Goal: Task Accomplishment & Management: Complete application form

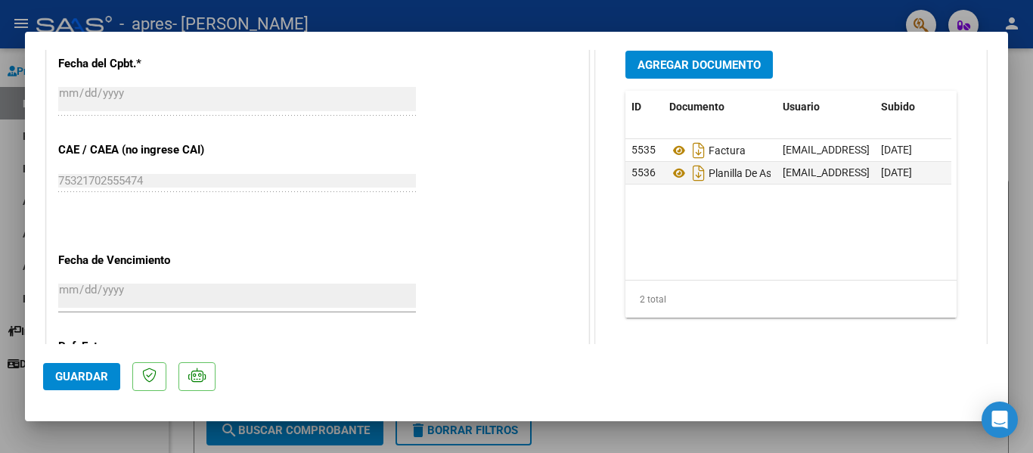
click at [784, 267] on datatable-body "5535 Factura [EMAIL_ADDRESS][DOMAIN_NAME] - [PERSON_NAME] [DATE] 5536 Planilla …" at bounding box center [788, 209] width 326 height 141
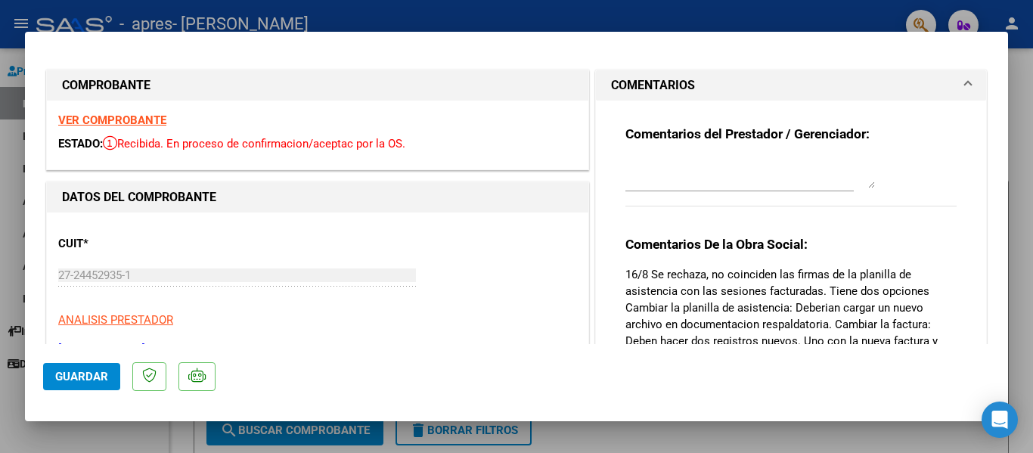
drag, startPoint x: 827, startPoint y: 15, endPoint x: 755, endPoint y: 39, distance: 75.8
click at [827, 14] on div at bounding box center [516, 226] width 1033 height 453
type input "$ 0,00"
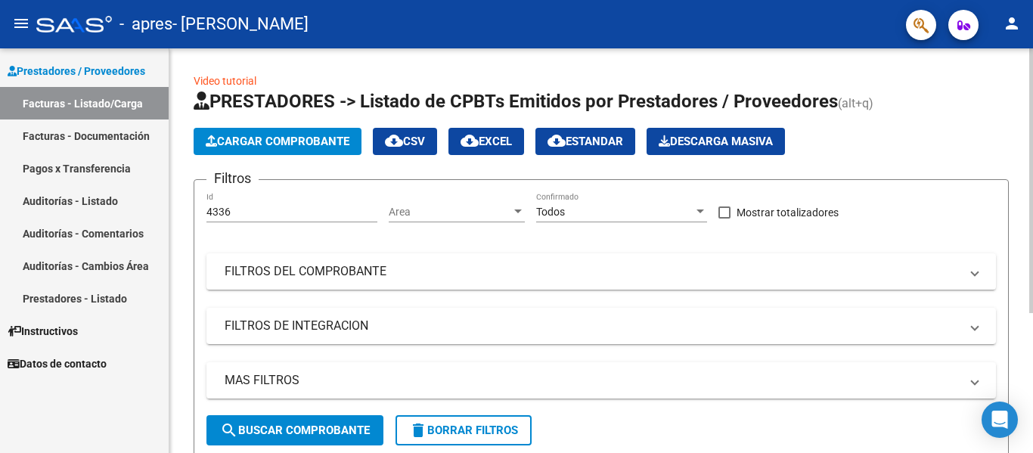
click at [315, 139] on span "Cargar Comprobante" at bounding box center [278, 142] width 144 height 14
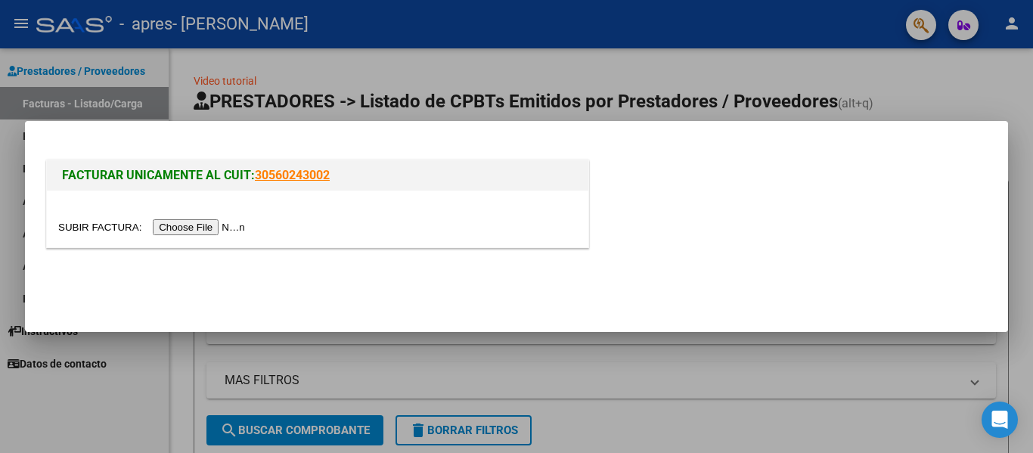
click at [200, 226] on input "file" at bounding box center [153, 227] width 191 height 16
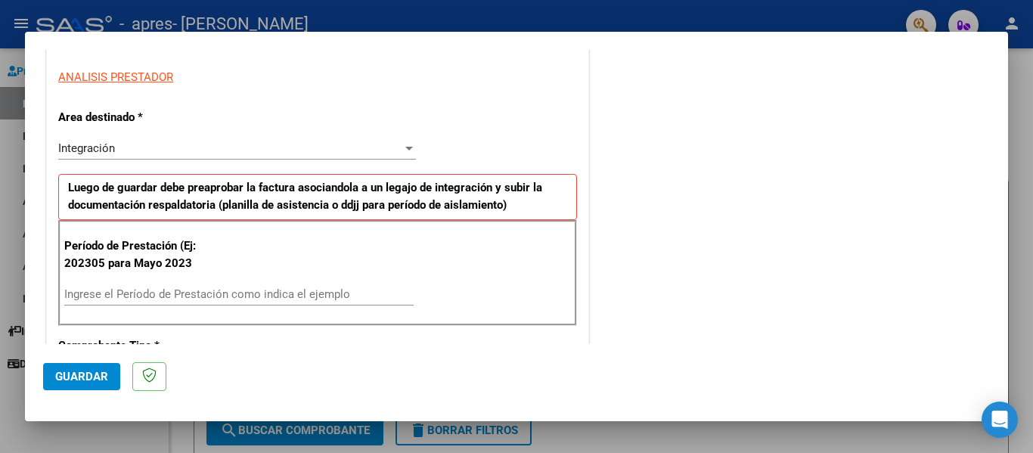
scroll to position [302, 0]
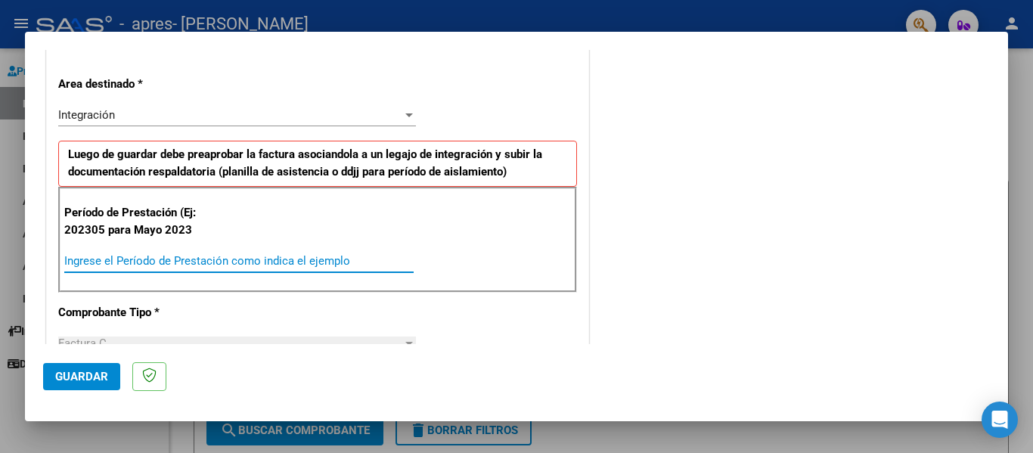
click at [119, 259] on input "Ingrese el Período de Prestación como indica el ejemplo" at bounding box center [238, 261] width 349 height 14
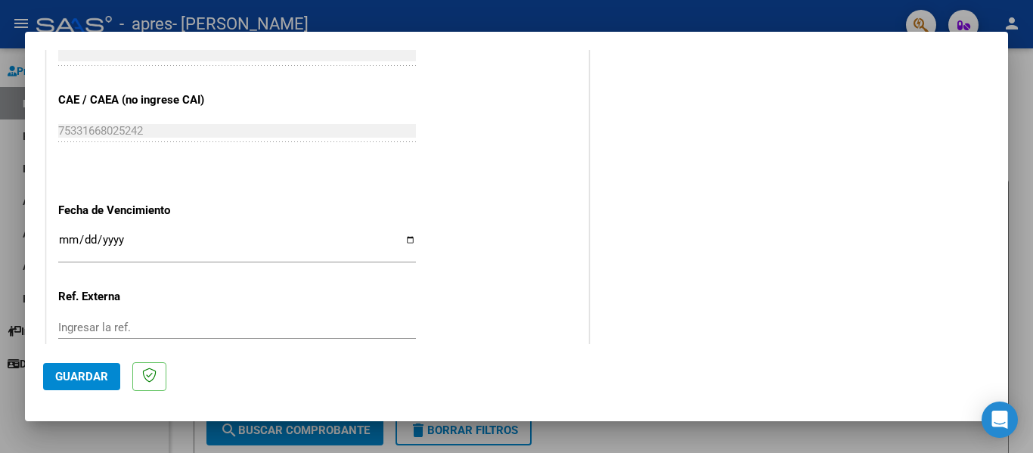
scroll to position [983, 0]
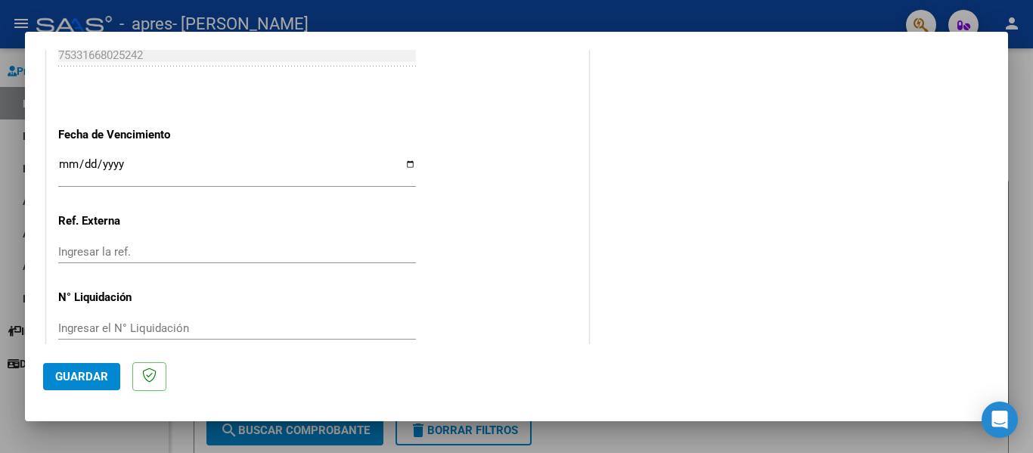
type input "202507"
click at [405, 162] on input "Ingresar la fecha" at bounding box center [237, 170] width 358 height 24
type input "[DATE]"
click at [72, 384] on button "Guardar" at bounding box center [81, 376] width 77 height 27
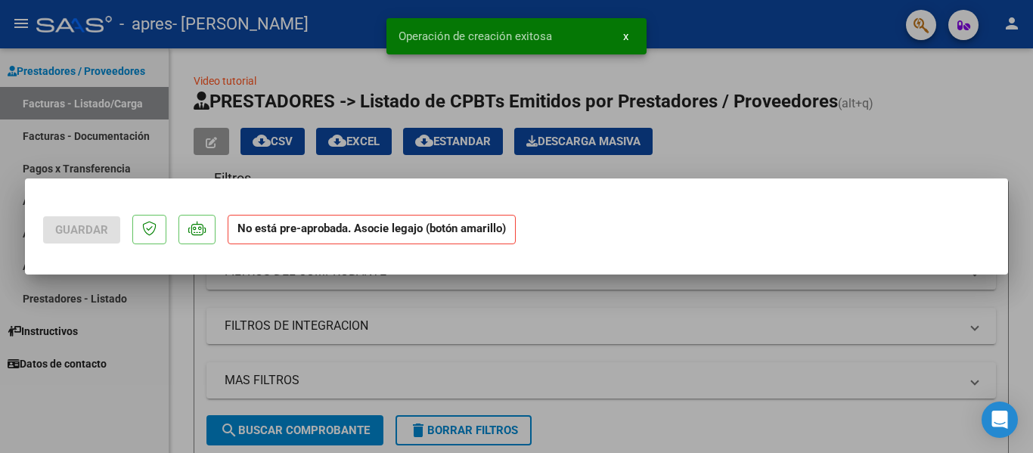
scroll to position [0, 0]
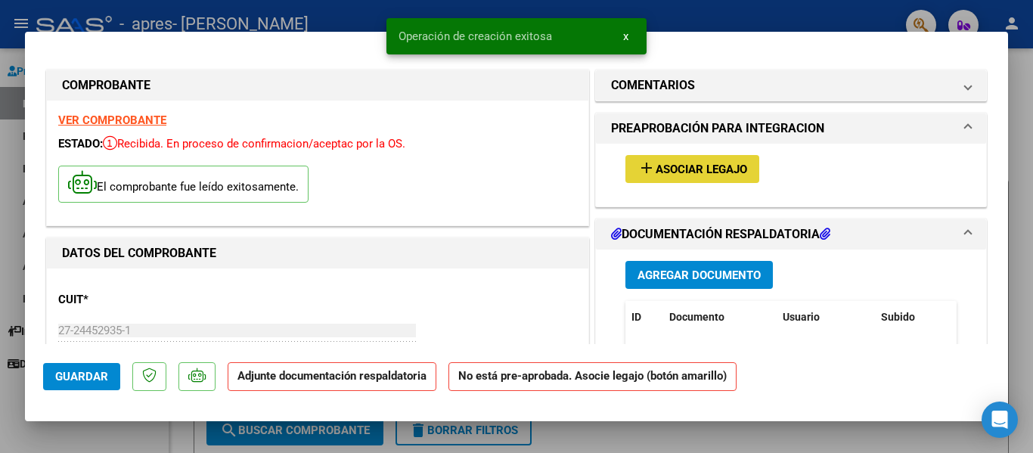
click at [702, 170] on span "Asociar Legajo" at bounding box center [701, 170] width 91 height 14
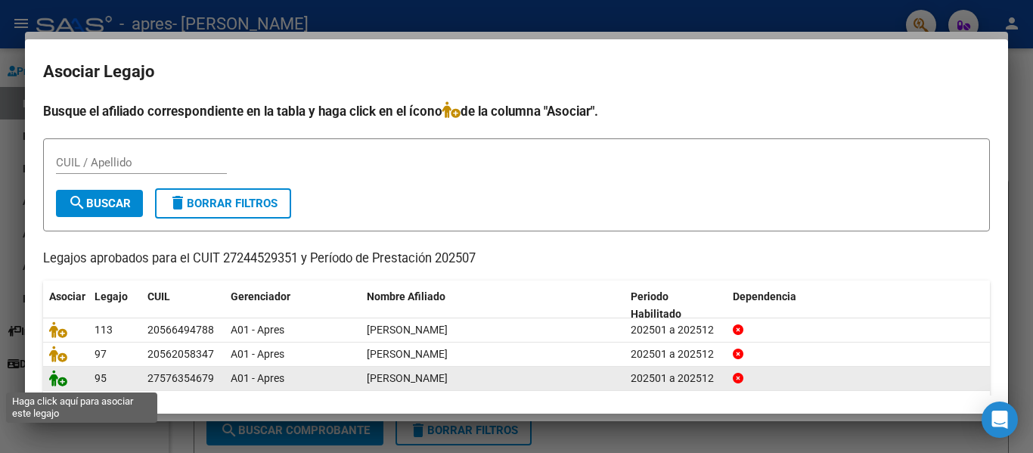
click at [63, 382] on icon at bounding box center [58, 378] width 18 height 17
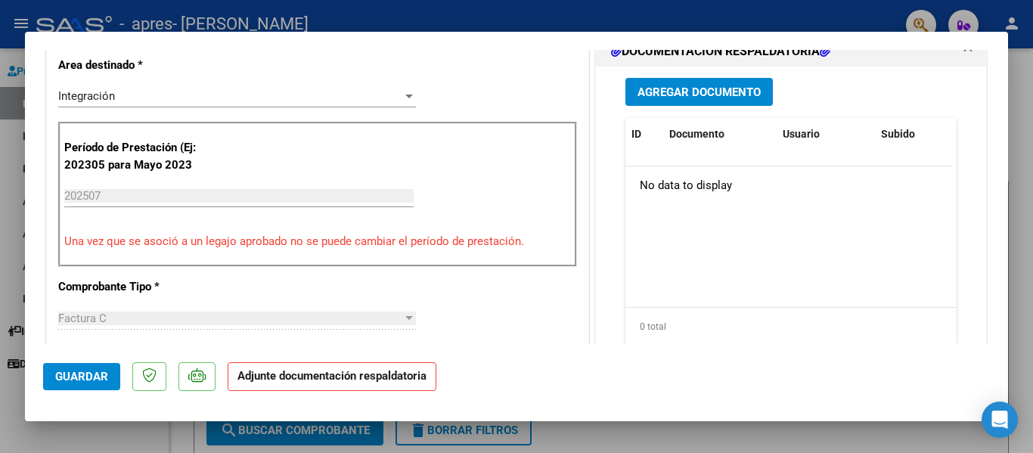
scroll to position [378, 0]
click at [347, 375] on strong "Adjunte documentación respaldatoria" at bounding box center [331, 376] width 189 height 14
click at [718, 93] on span "Agregar Documento" at bounding box center [698, 93] width 123 height 14
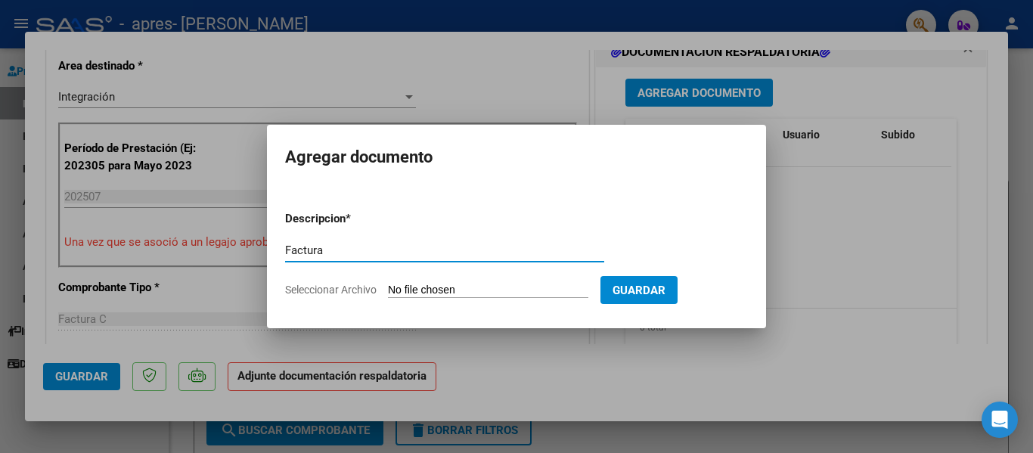
type input "Factura"
click at [427, 292] on input "Seleccionar Archivo" at bounding box center [488, 291] width 200 height 14
type input "C:\fakepath\27244529351_011_00001_00001195 [PERSON_NAME].pdf"
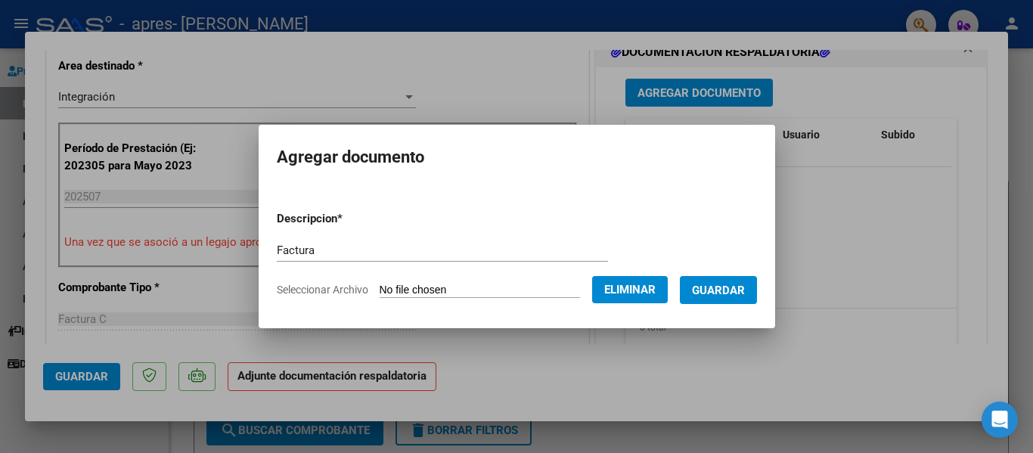
click at [740, 284] on span "Guardar" at bounding box center [718, 291] width 53 height 14
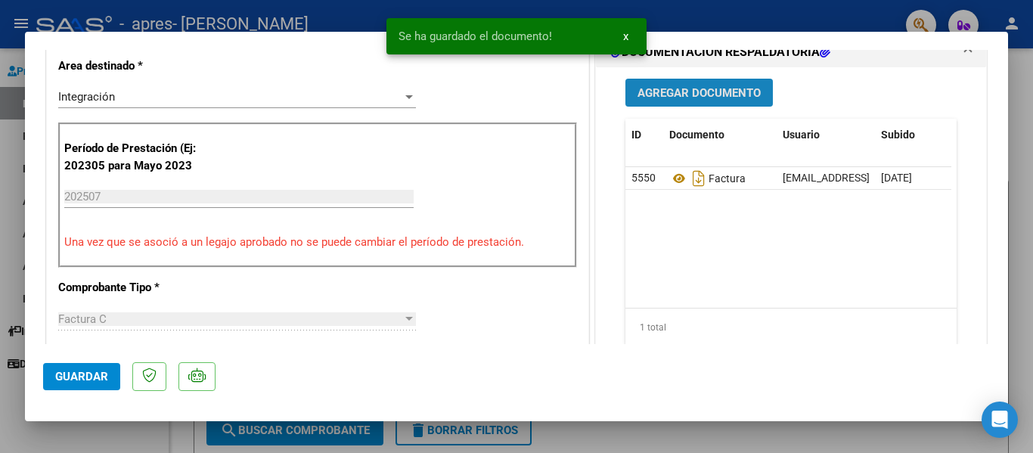
click at [674, 88] on span "Agregar Documento" at bounding box center [698, 93] width 123 height 14
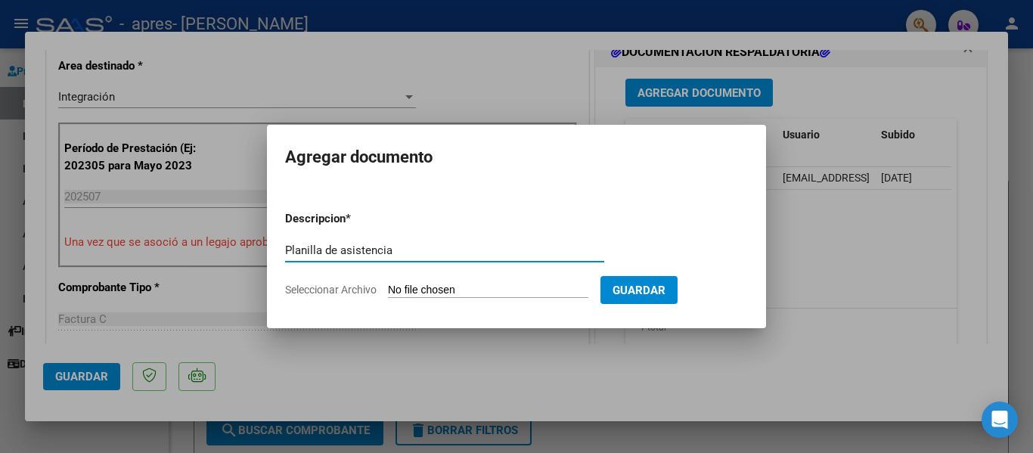
type input "Planilla de asistencia"
click at [431, 285] on input "Seleccionar Archivo" at bounding box center [488, 291] width 200 height 14
type input "C:\fakepath\Planilla [DATE] [PERSON_NAME].pdf"
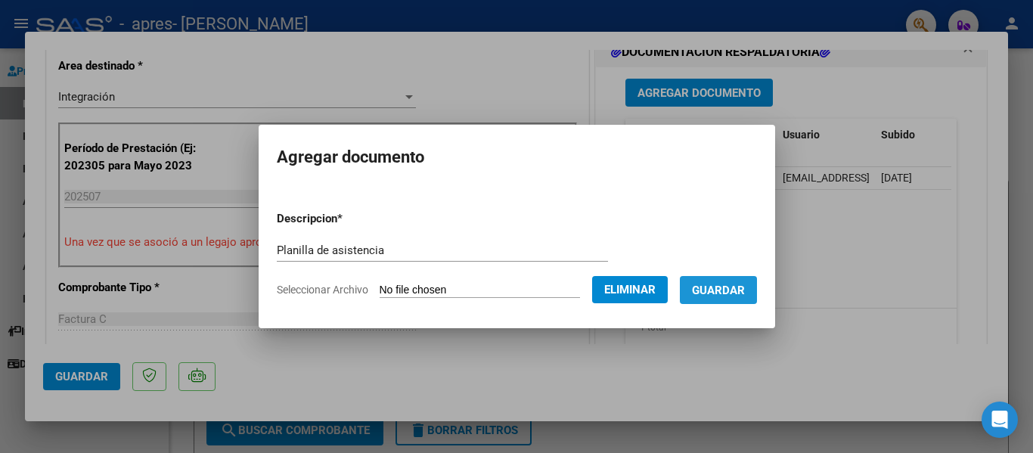
click at [741, 285] on span "Guardar" at bounding box center [718, 291] width 53 height 14
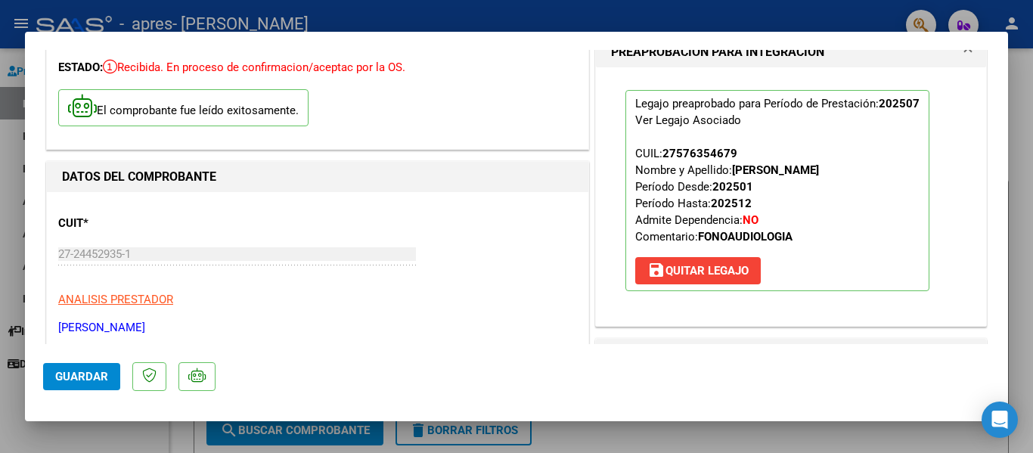
scroll to position [0, 0]
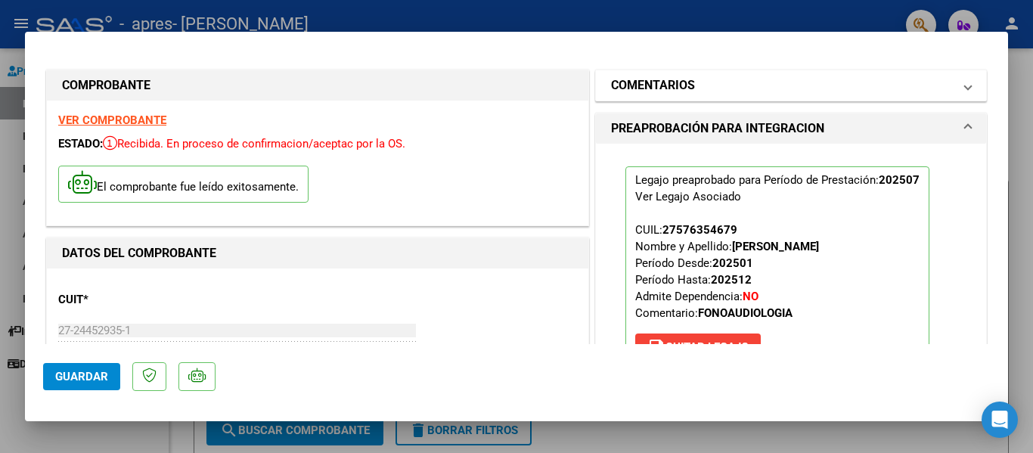
click at [965, 87] on span at bounding box center [968, 85] width 6 height 18
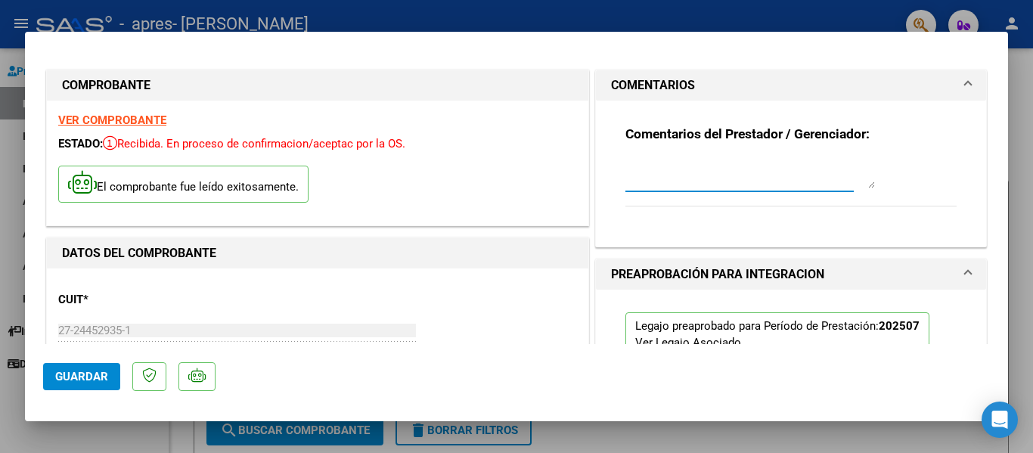
click at [632, 178] on textarea at bounding box center [750, 173] width 250 height 30
type textarea "Buenas tardes, ingreso factura corregida y coincidente con la planilla de asist…"
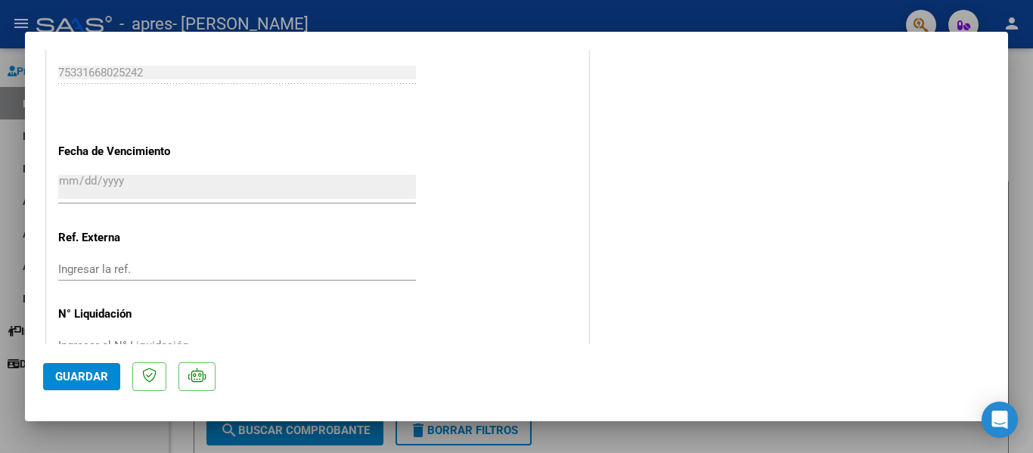
scroll to position [1055, 0]
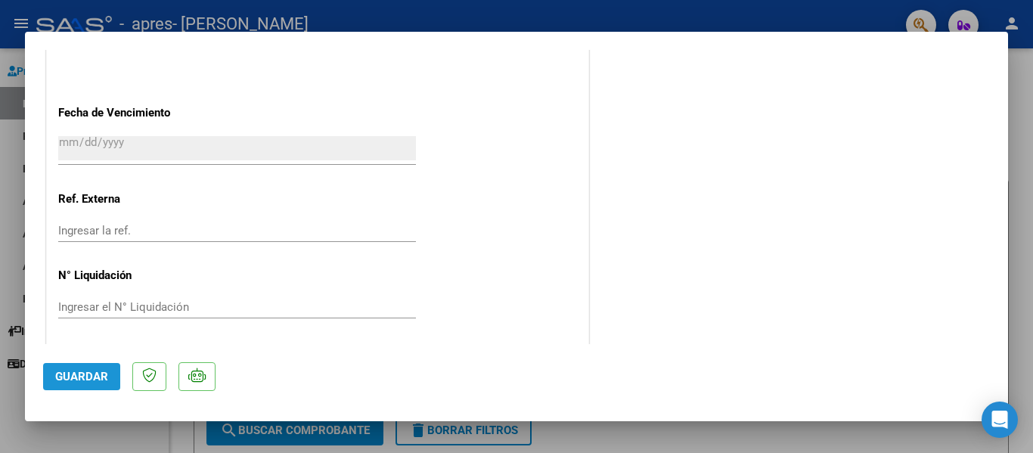
click at [81, 374] on span "Guardar" at bounding box center [81, 377] width 53 height 14
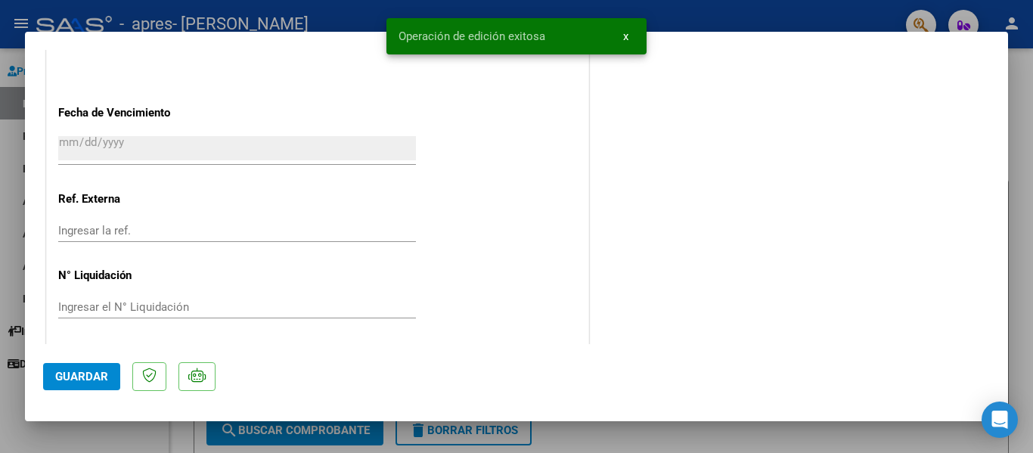
click at [1021, 175] on div at bounding box center [516, 226] width 1033 height 453
type input "$ 0,00"
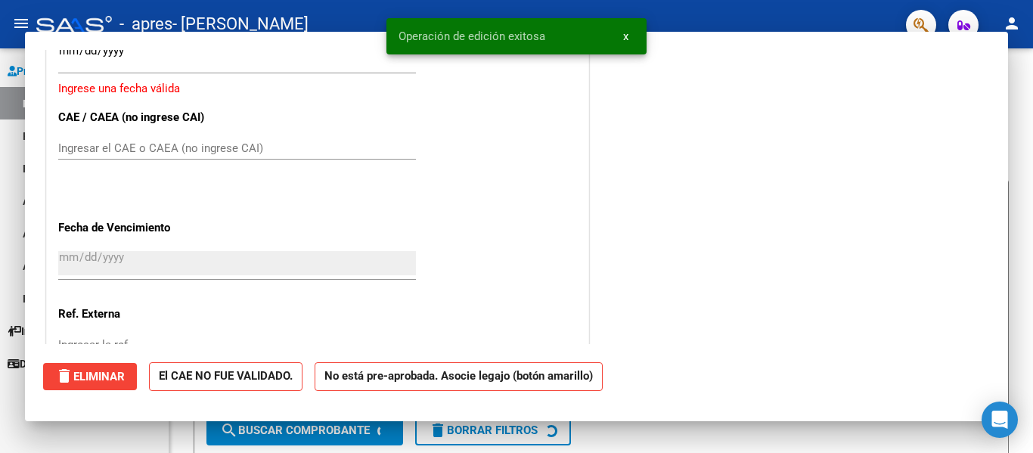
scroll to position [1170, 0]
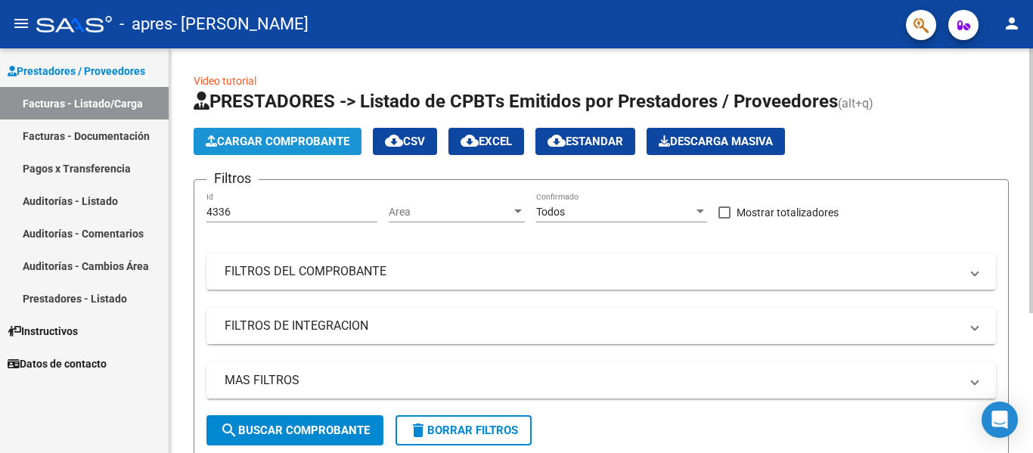
click at [269, 143] on span "Cargar Comprobante" at bounding box center [278, 142] width 144 height 14
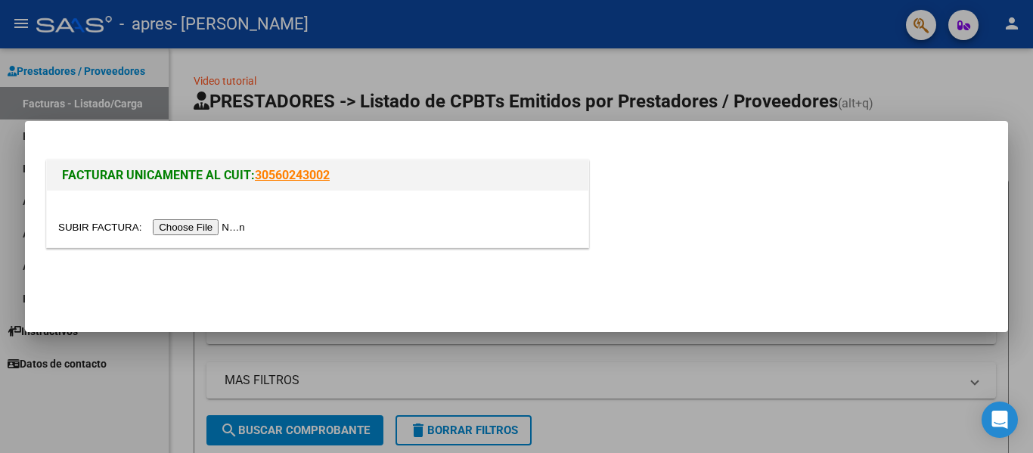
click at [194, 229] on input "file" at bounding box center [153, 227] width 191 height 16
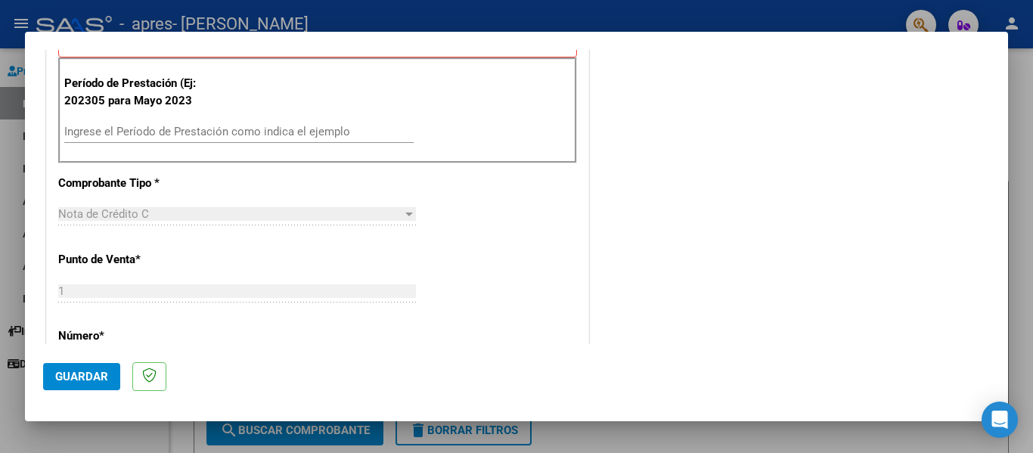
scroll to position [454, 0]
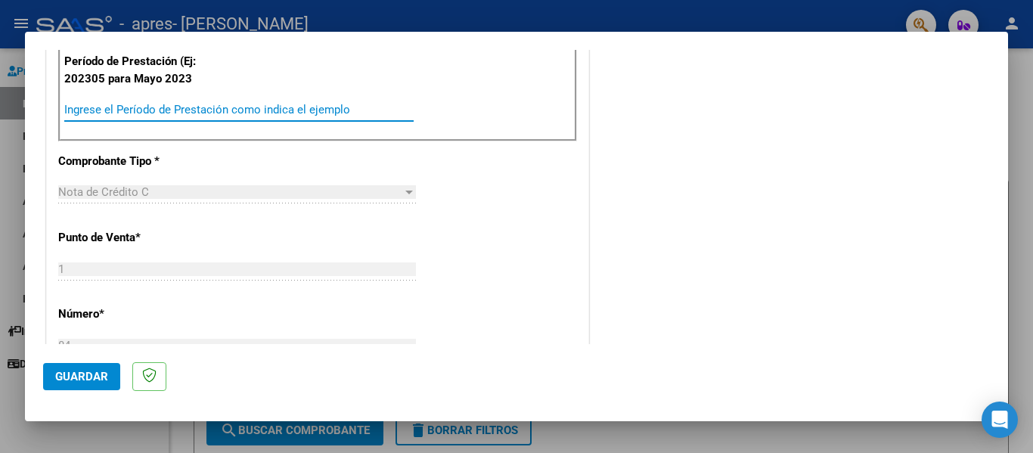
click at [97, 110] on input "Ingrese el Período de Prestación como indica el ejemplo" at bounding box center [238, 110] width 349 height 14
type input "202507"
click at [228, 159] on div "CUIT * 27-24452935-1 Ingresar CUIT ANALISIS PRESTADOR Area destinado * Integrac…" at bounding box center [317, 339] width 541 height 1109
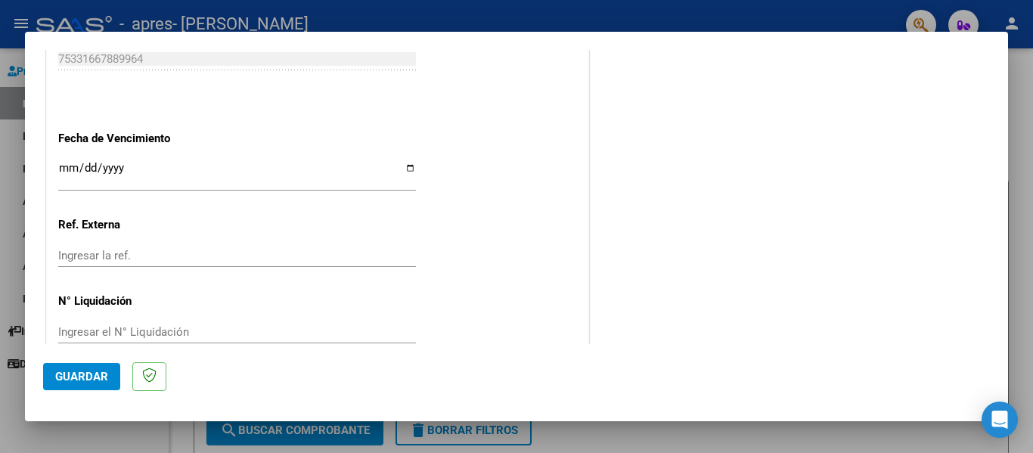
scroll to position [1008, 0]
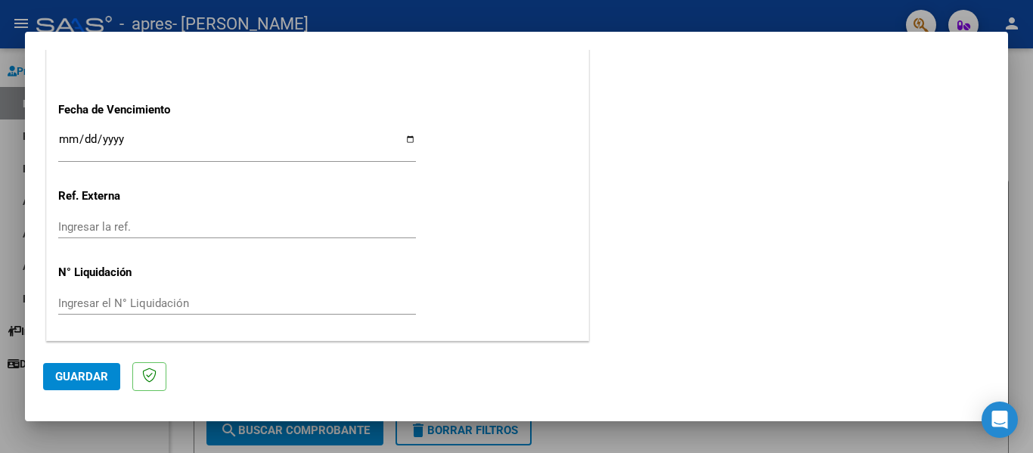
click at [403, 141] on input "Ingresar la fecha" at bounding box center [237, 145] width 358 height 24
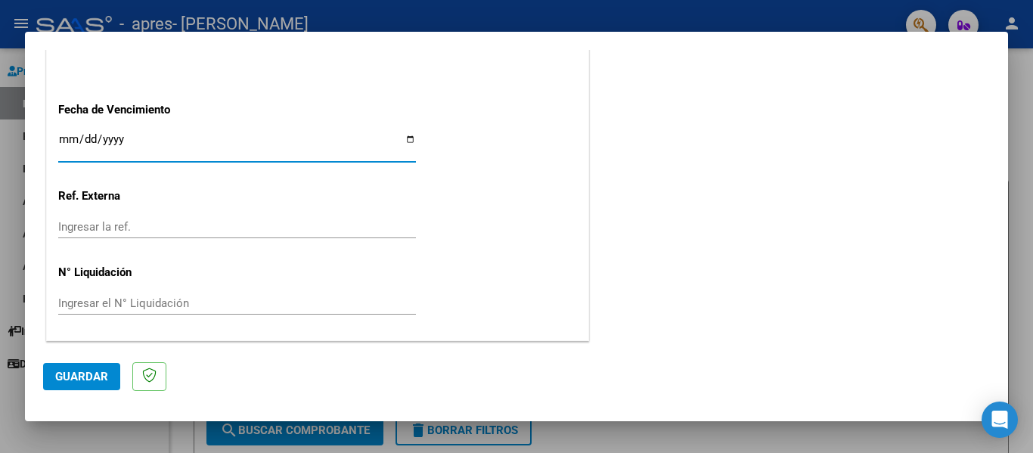
type input "[DATE]"
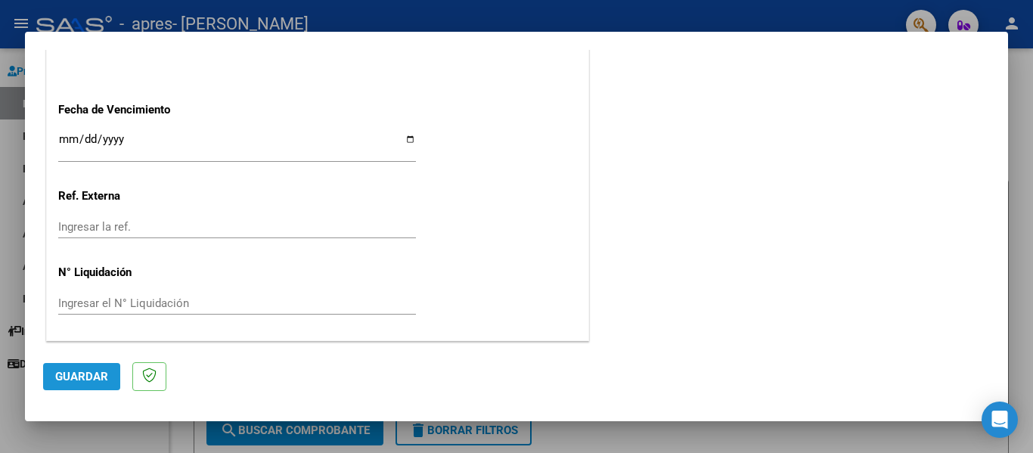
click at [101, 379] on span "Guardar" at bounding box center [81, 377] width 53 height 14
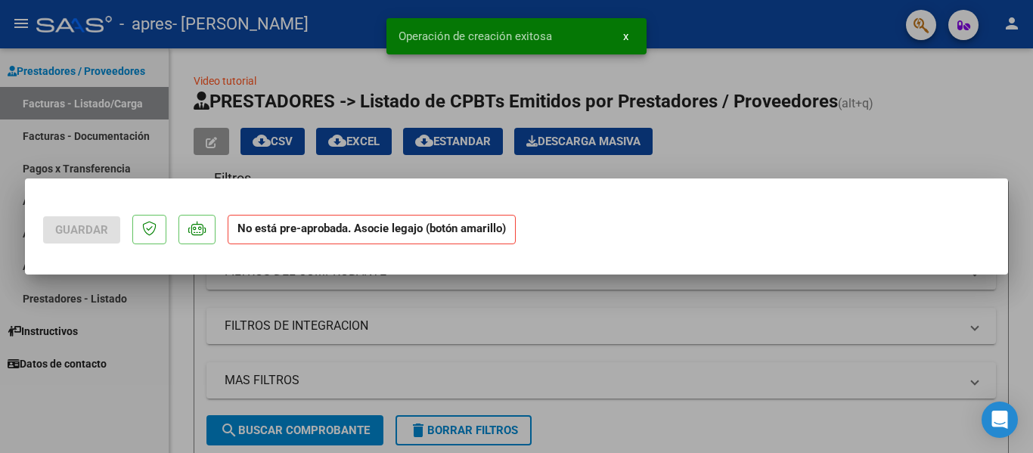
scroll to position [0, 0]
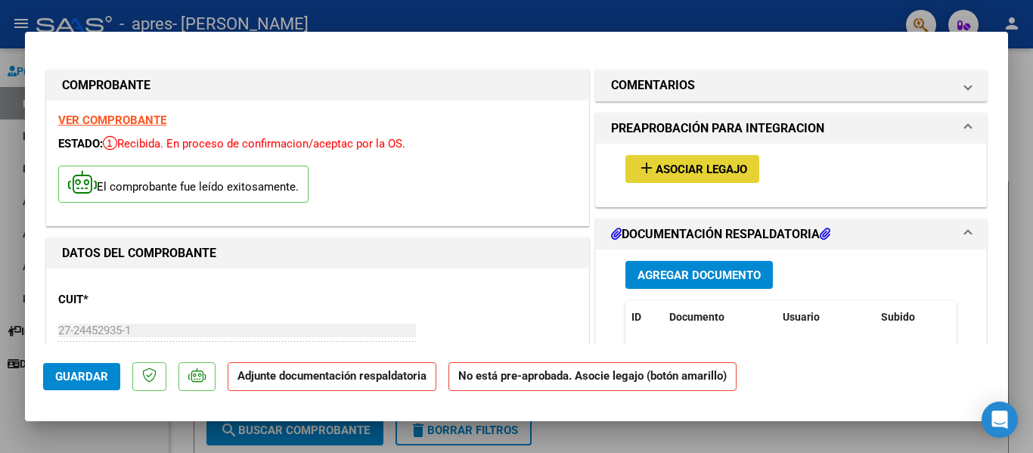
click at [672, 172] on span "Asociar Legajo" at bounding box center [701, 170] width 91 height 14
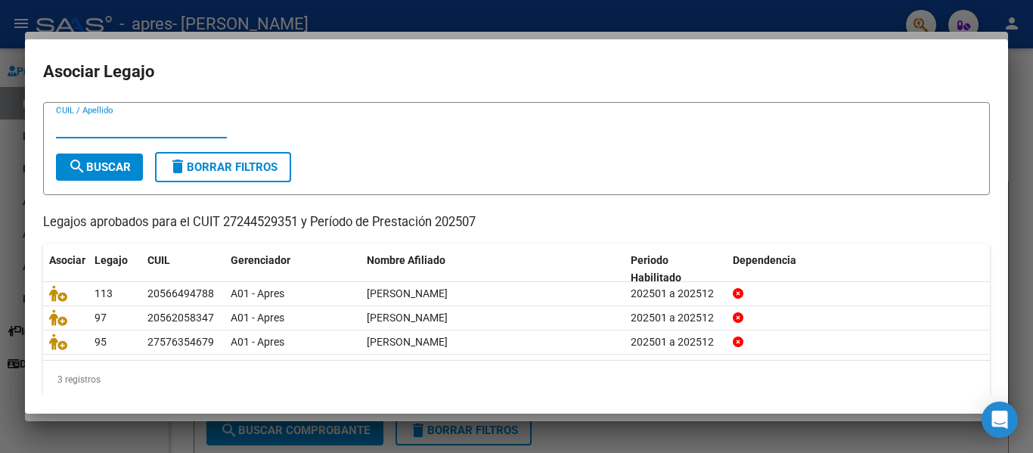
scroll to position [54, 0]
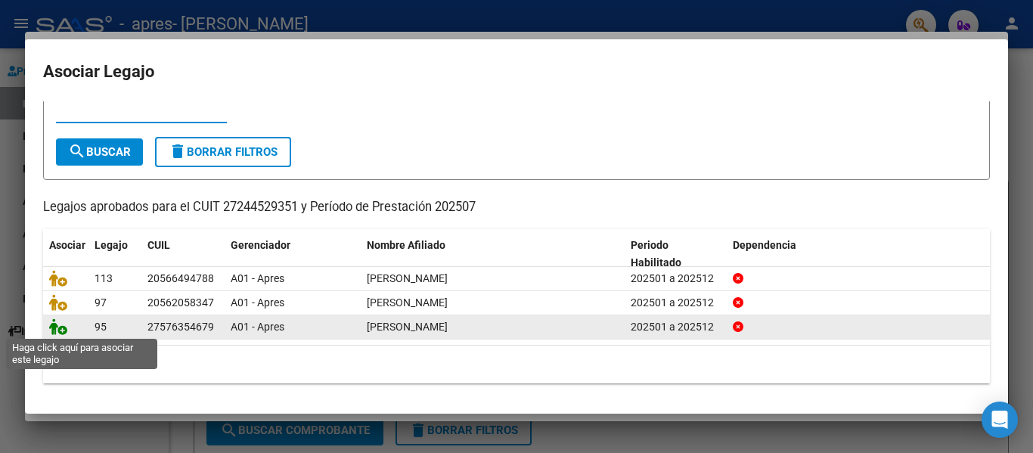
click at [64, 330] on icon at bounding box center [58, 326] width 18 height 17
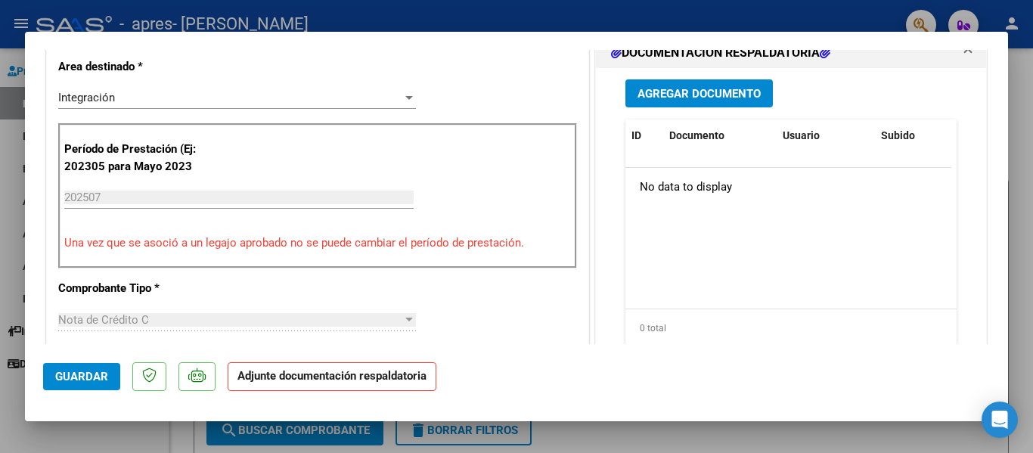
scroll to position [378, 0]
click at [726, 91] on span "Agregar Documento" at bounding box center [698, 93] width 123 height 14
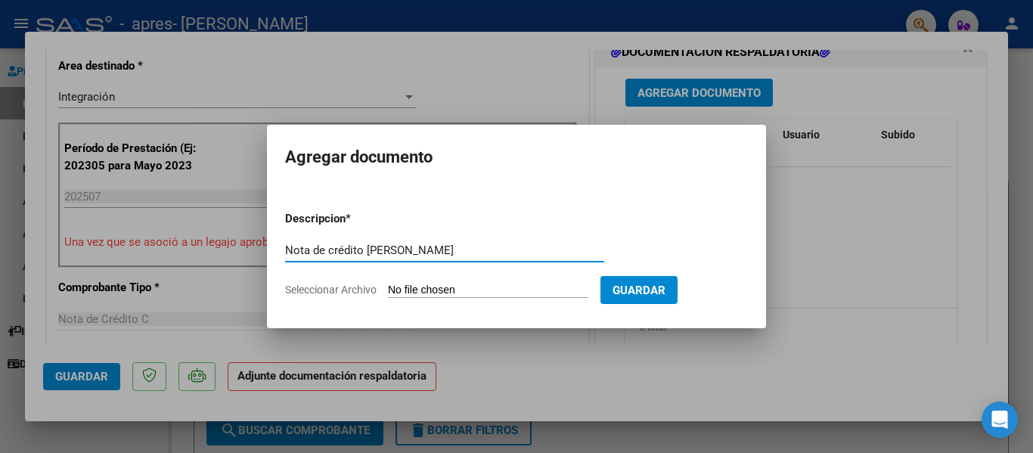
type input "Nota de crédito [PERSON_NAME]"
click at [469, 292] on input "Seleccionar Archivo" at bounding box center [488, 291] width 200 height 14
type input "C:\fakepath\27244529351_013_00001_00000084 NCR [PERSON_NAME].pdf"
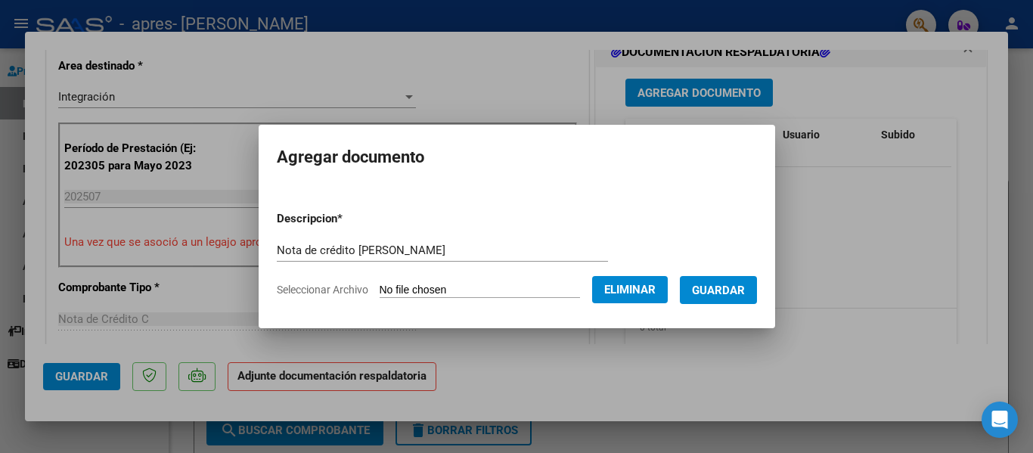
click at [745, 289] on span "Guardar" at bounding box center [718, 291] width 53 height 14
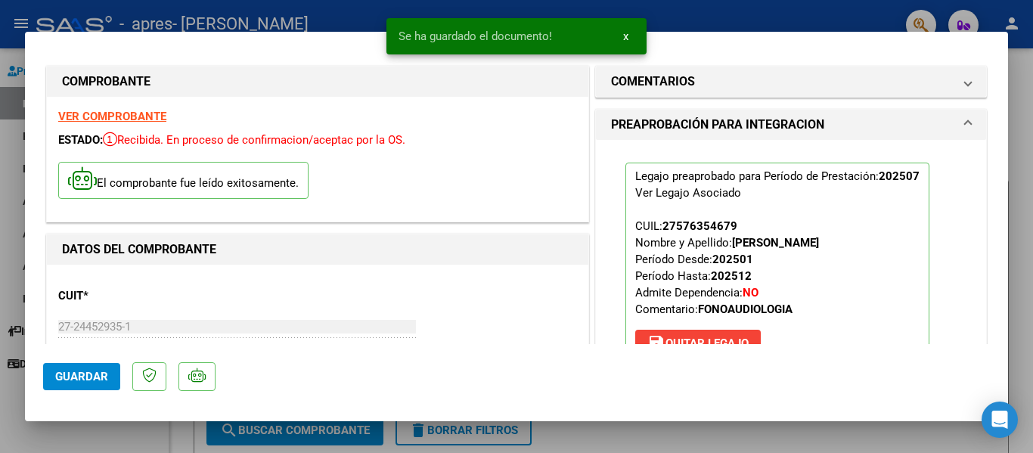
scroll to position [0, 0]
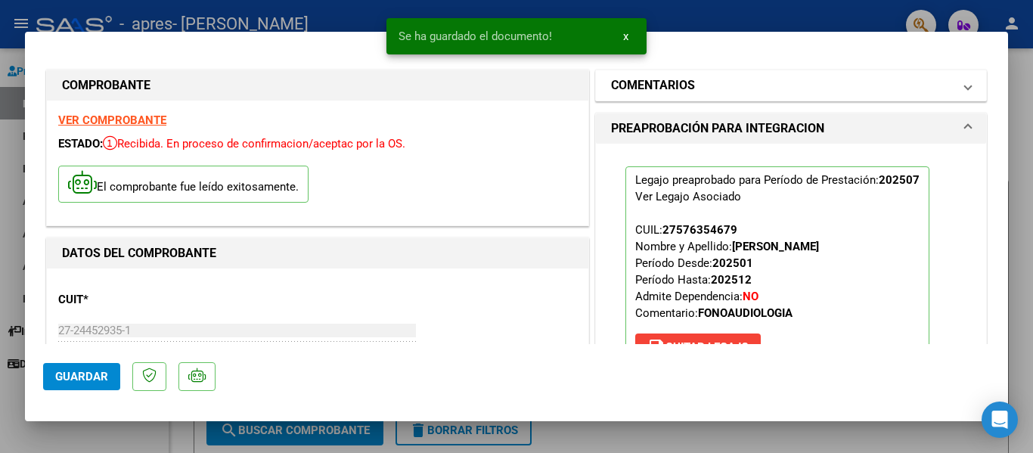
click at [965, 76] on span at bounding box center [968, 85] width 6 height 18
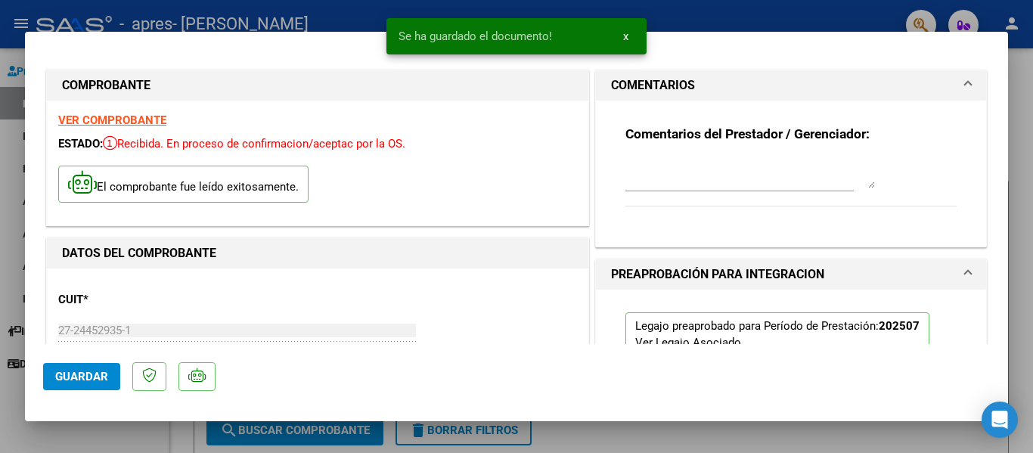
click at [683, 181] on textarea at bounding box center [750, 173] width 250 height 30
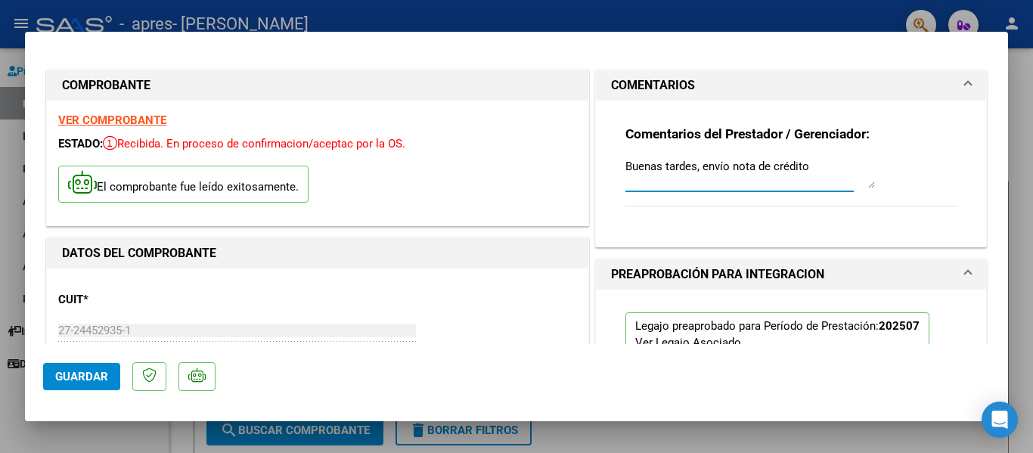
type textarea "Buenas tardes, envío nota de crédito"
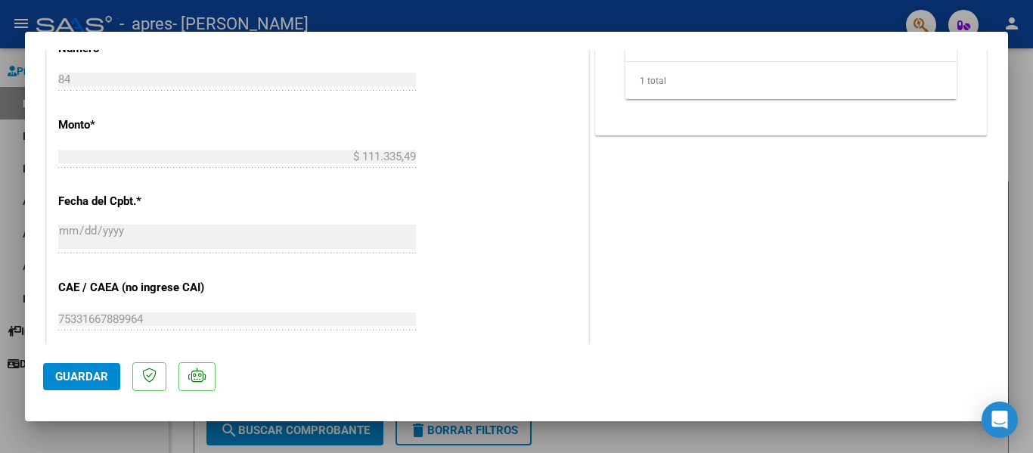
scroll to position [832, 0]
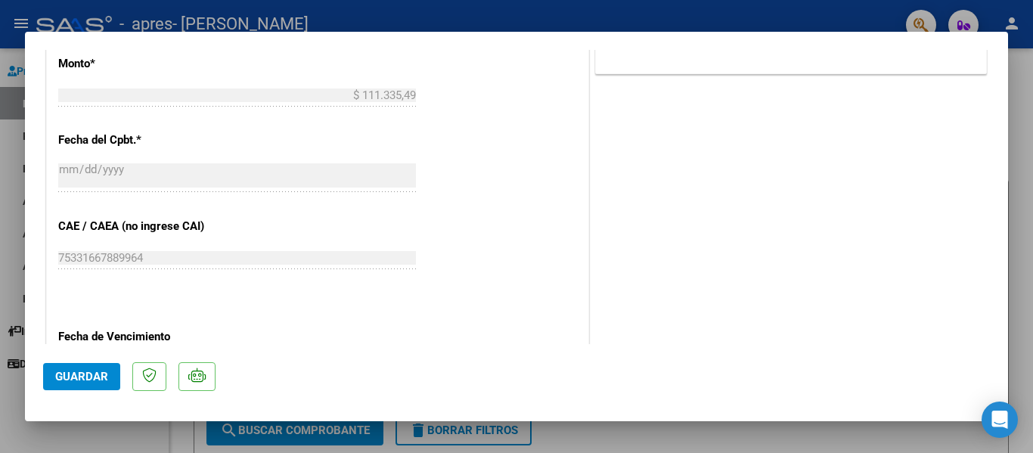
click at [81, 379] on span "Guardar" at bounding box center [81, 377] width 53 height 14
